Goal: Information Seeking & Learning: Learn about a topic

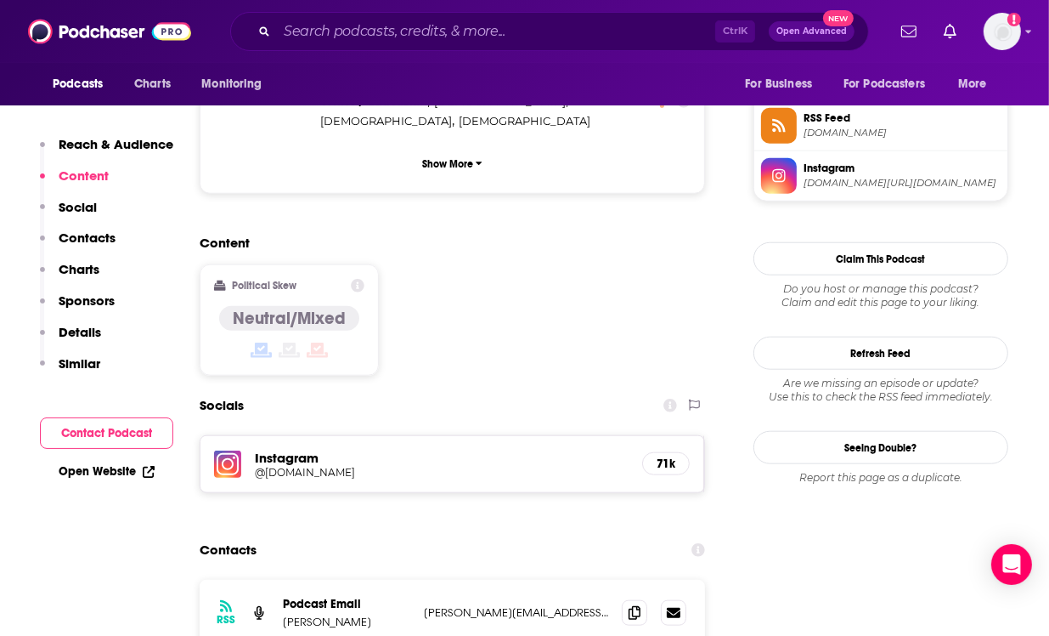
scroll to position [1098, 0]
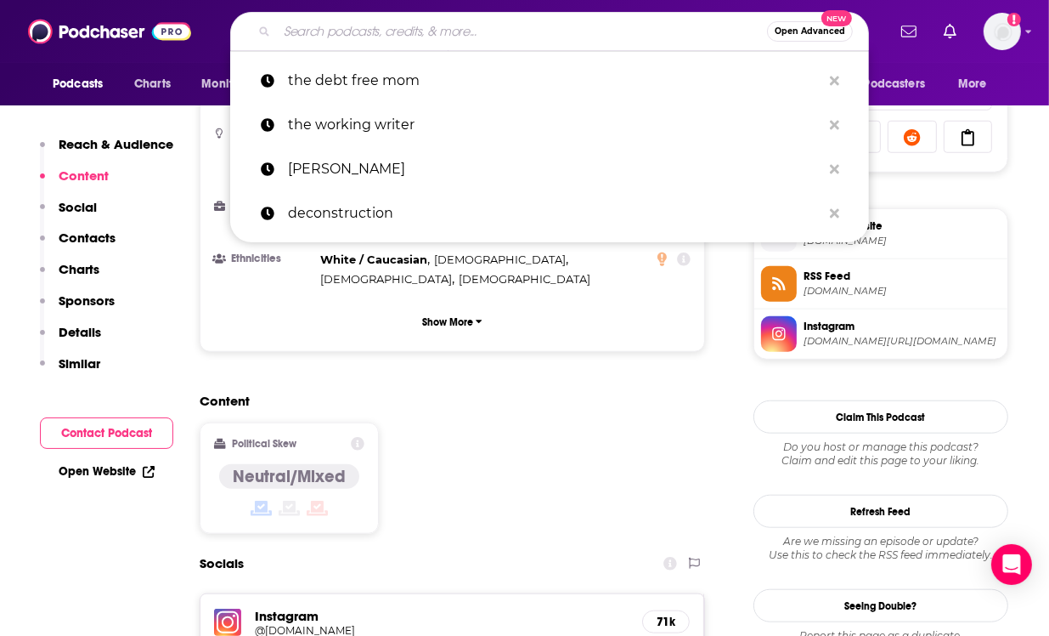
click at [384, 25] on input "Search podcasts, credits, & more..." at bounding box center [522, 31] width 490 height 27
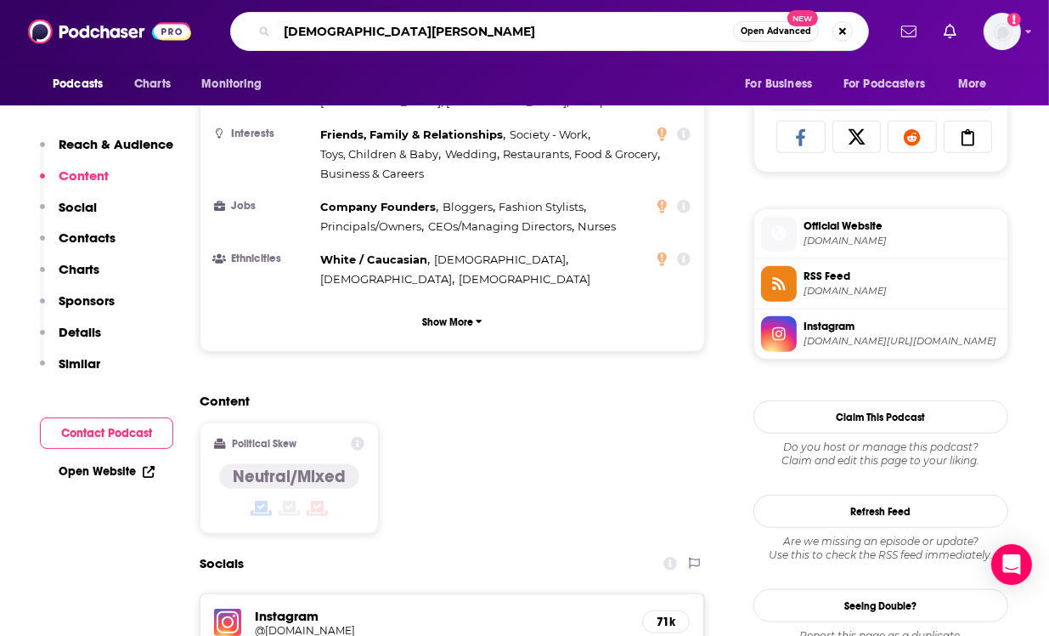
type input "[PERSON_NAME]"
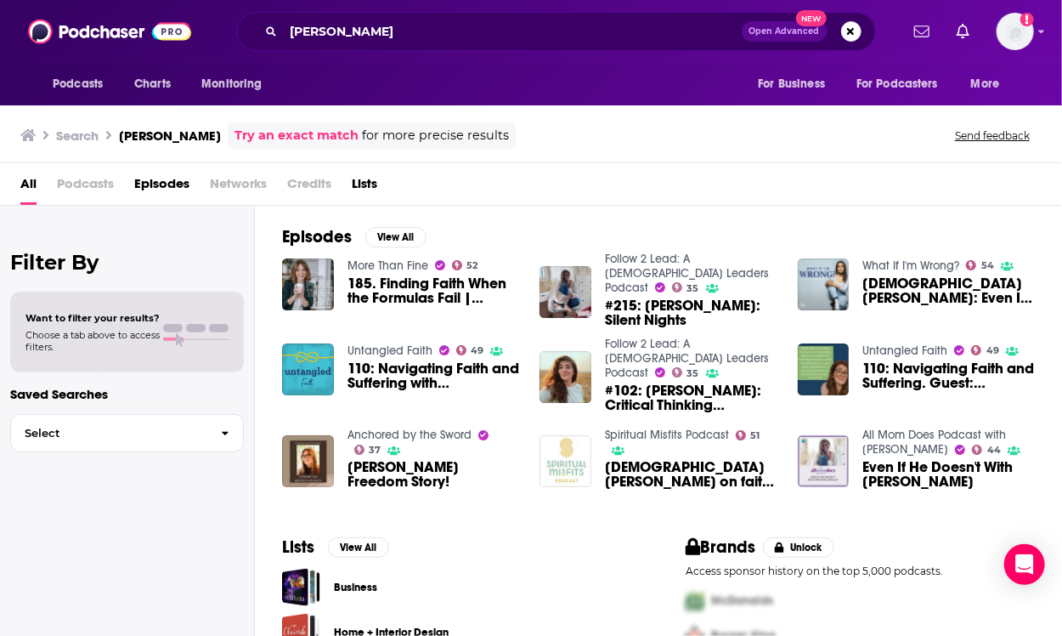
click at [415, 284] on span "185. Finding Faith When the Formulas Fail | [PERSON_NAME]" at bounding box center [434, 290] width 172 height 29
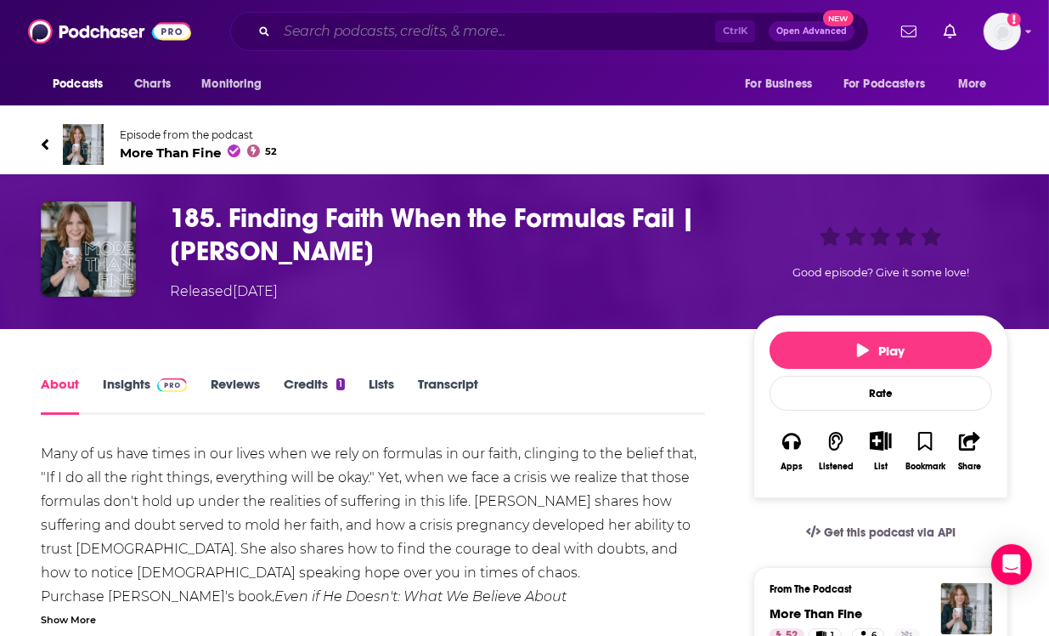
click at [385, 28] on input "Search podcasts, credits, & more..." at bounding box center [496, 31] width 438 height 27
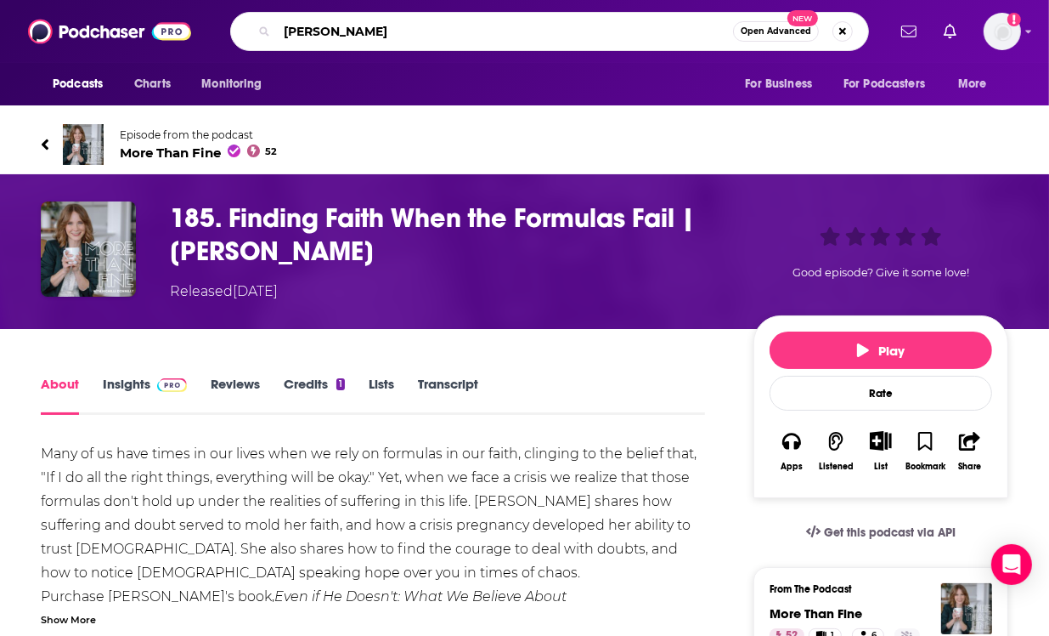
type input "[PERSON_NAME]"
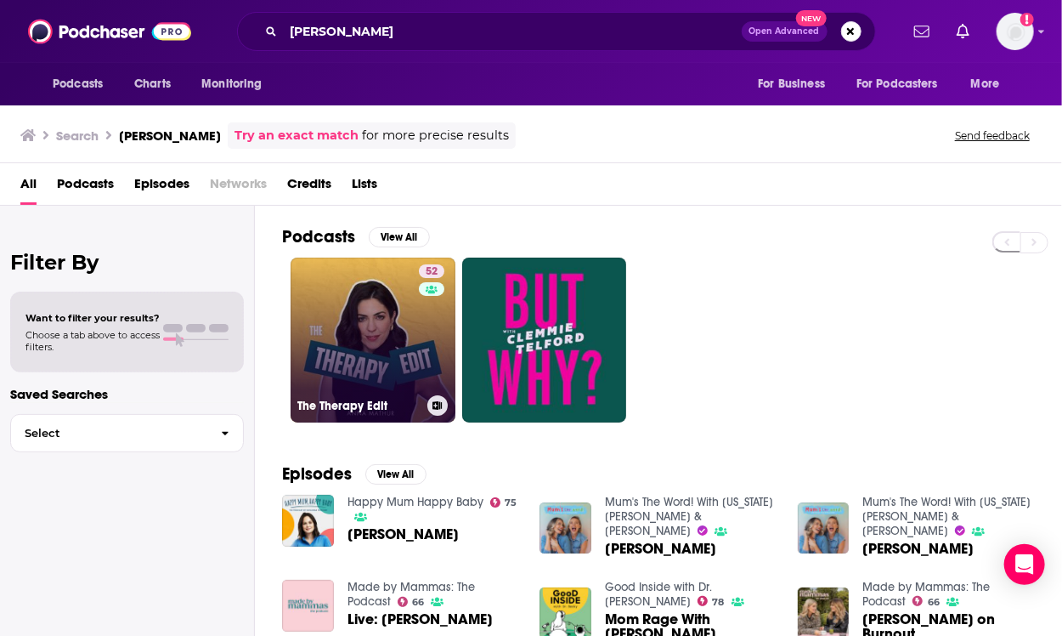
click at [377, 331] on link "52 The Therapy Edit" at bounding box center [373, 339] width 165 height 165
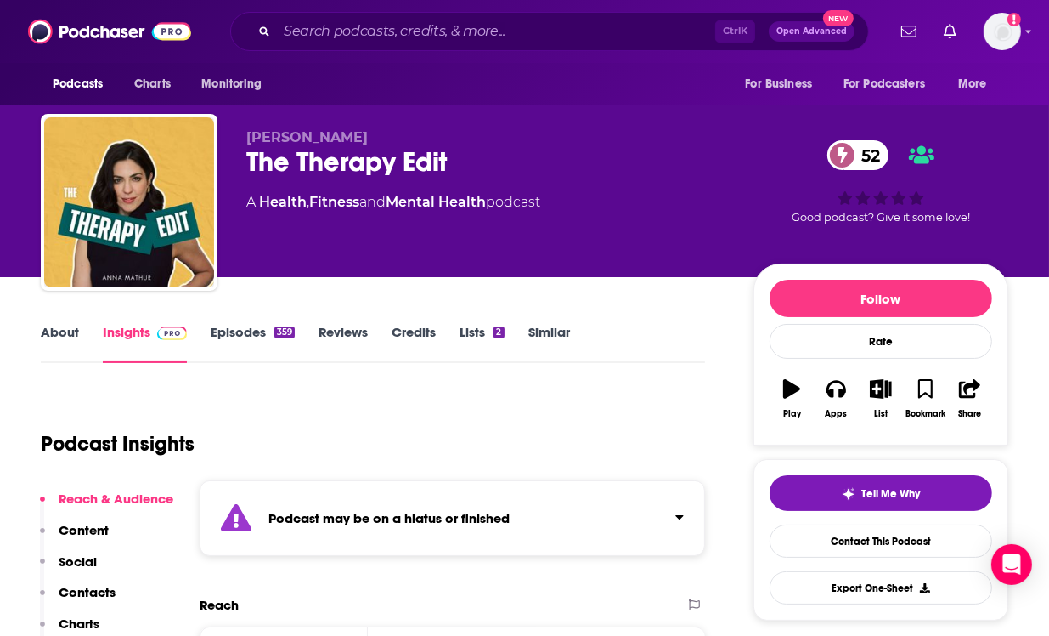
click at [438, 512] on strong "Podcast may be on a hiatus or finished" at bounding box center [388, 518] width 241 height 16
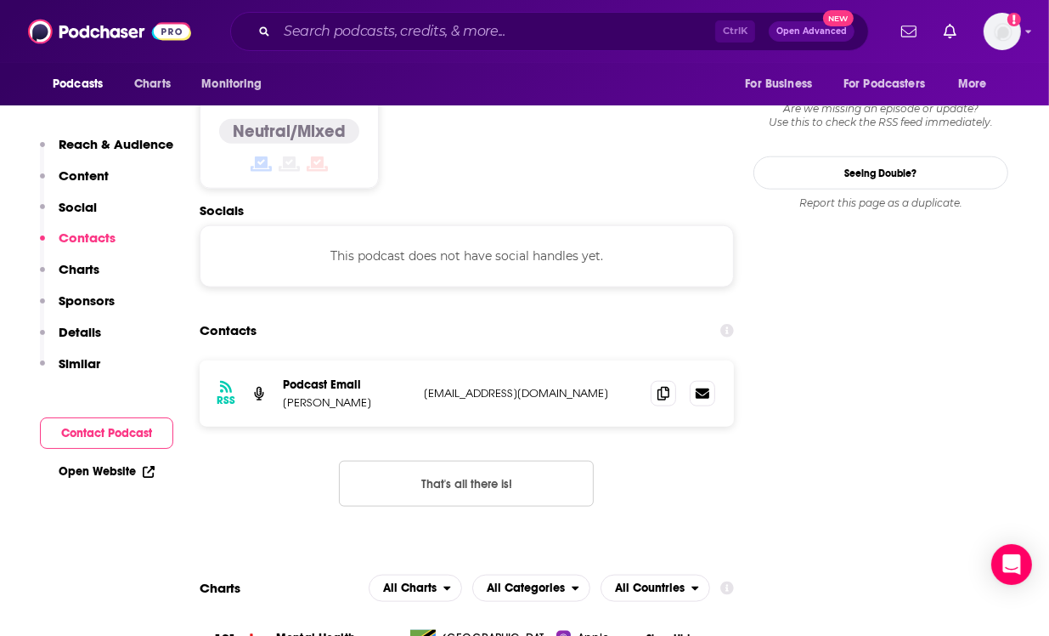
scroll to position [1481, 0]
click at [665, 385] on icon at bounding box center [664, 392] width 12 height 14
